Goal: Check status: Check status

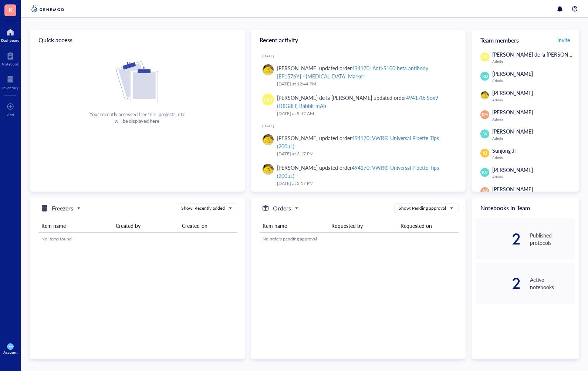
click at [445, 253] on div "Orders Show: Pending approval Item name Requested by Requested on No orders pen…" at bounding box center [358, 279] width 215 height 162
